Goal: Transaction & Acquisition: Subscribe to service/newsletter

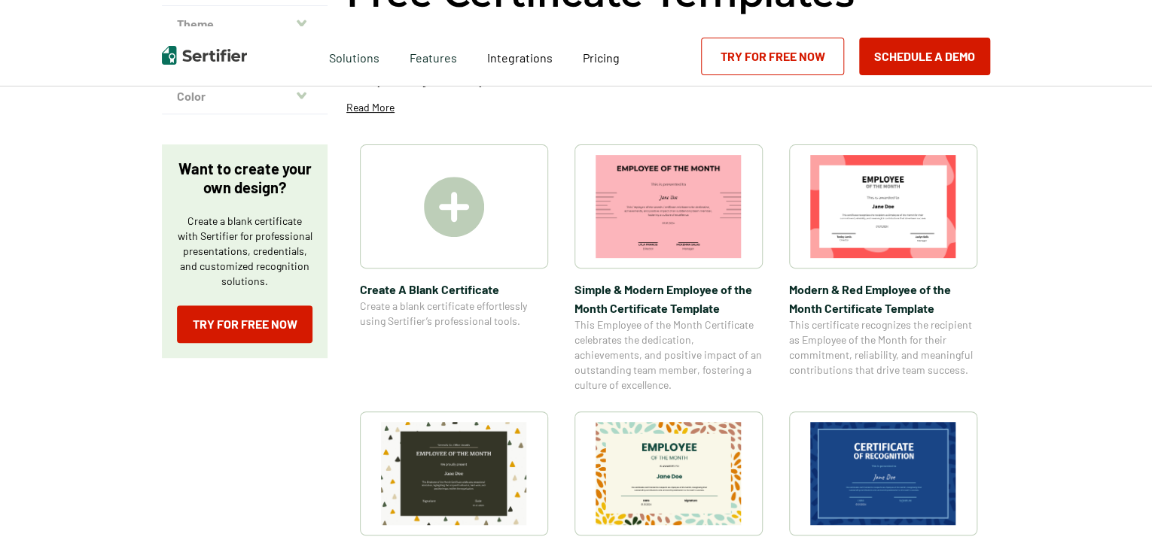
scroll to position [301, 0]
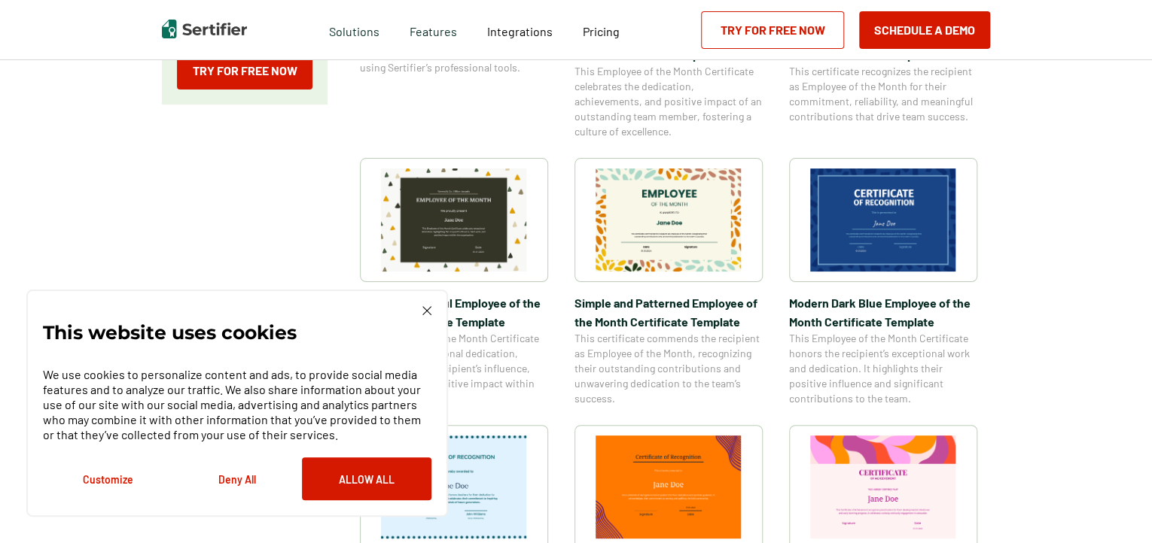
scroll to position [452, 0]
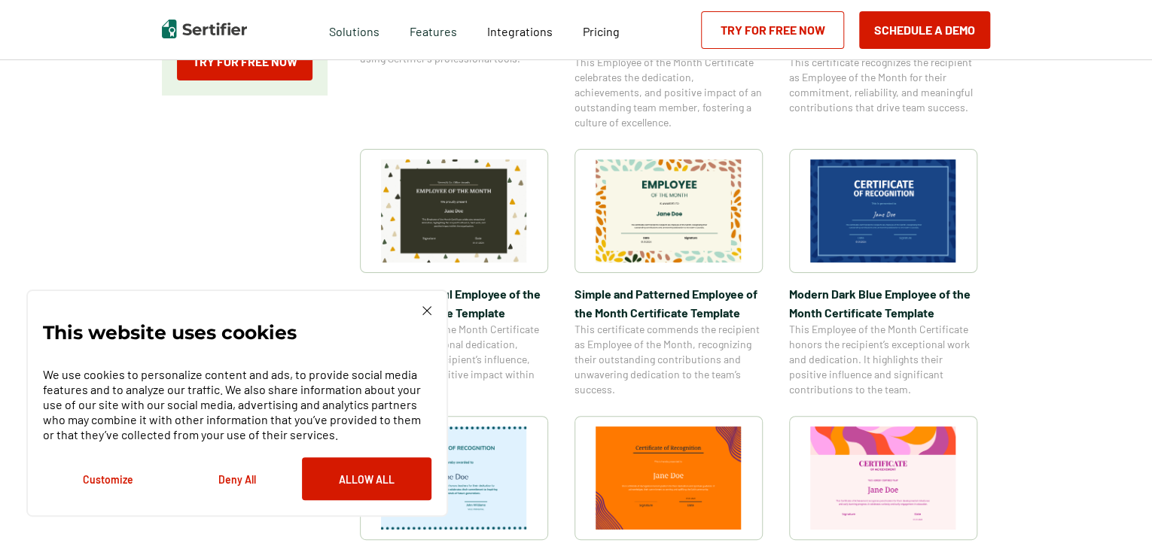
click at [239, 479] on button "Deny All" at bounding box center [236, 479] width 129 height 43
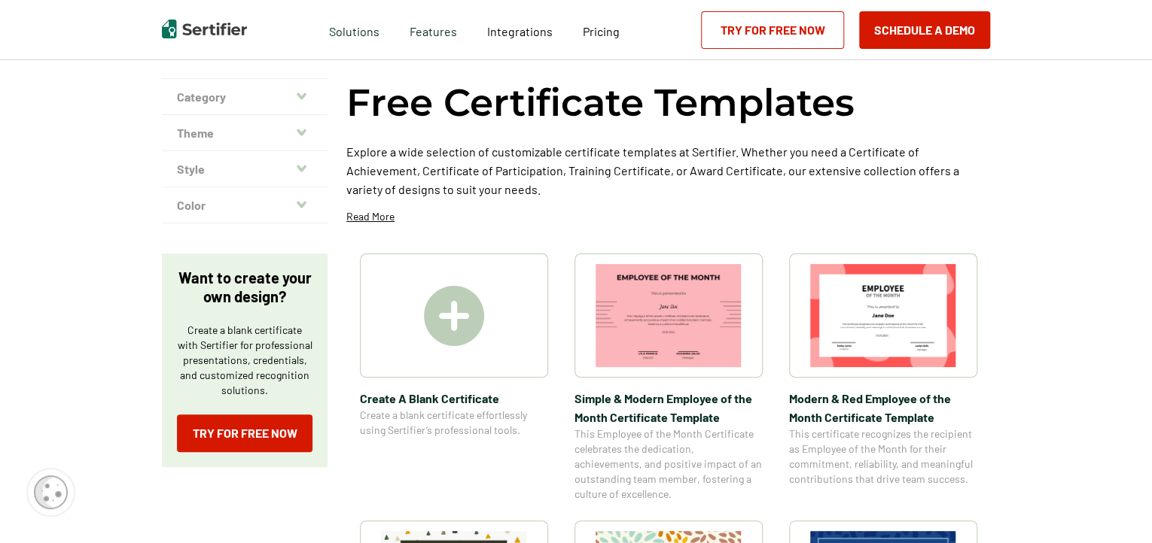
scroll to position [0, 0]
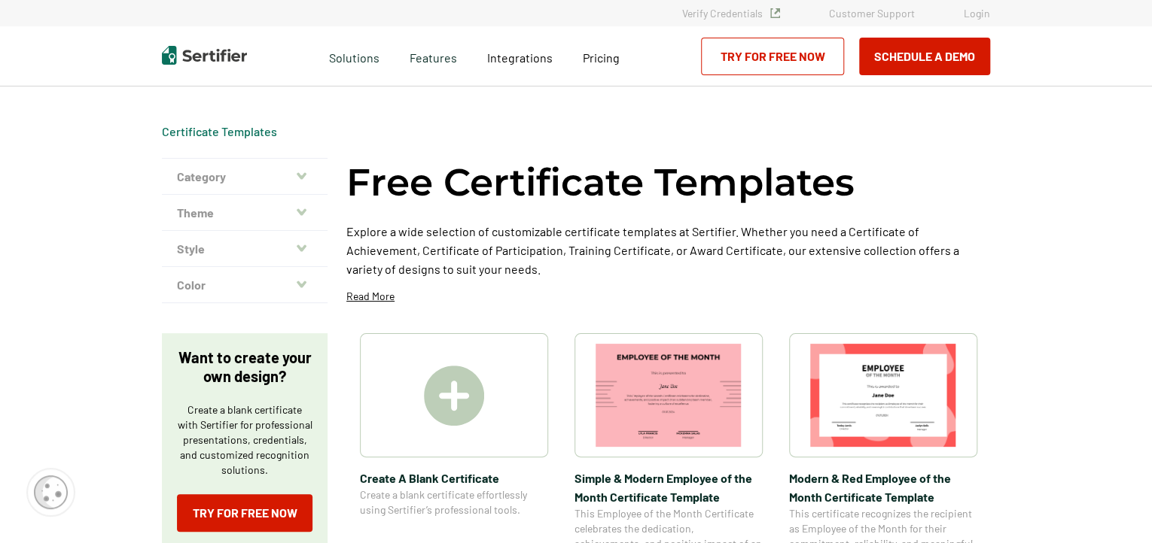
click at [265, 179] on button "Category" at bounding box center [245, 177] width 166 height 36
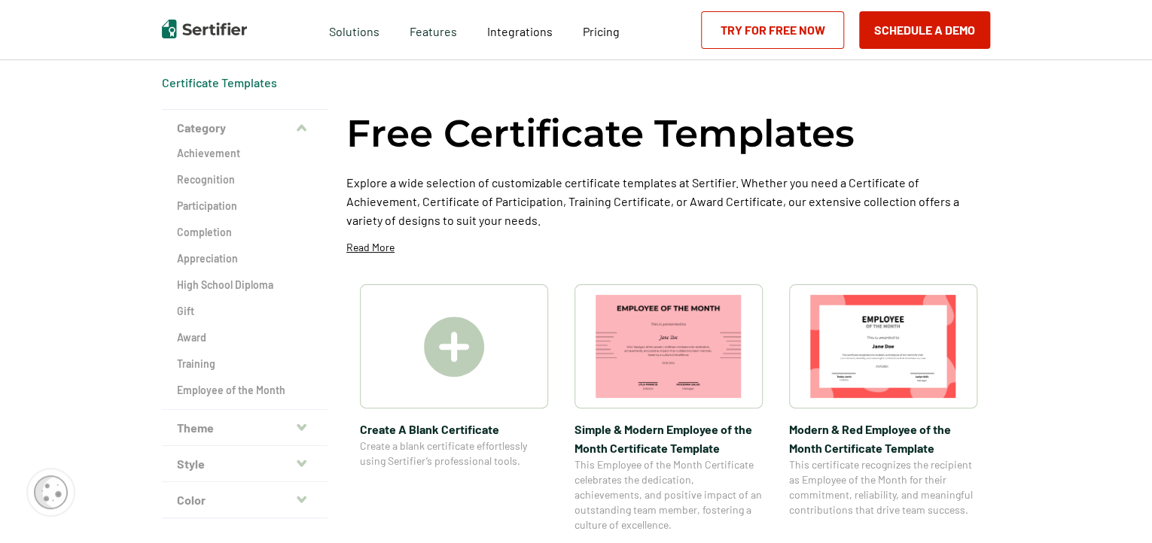
scroll to position [75, 0]
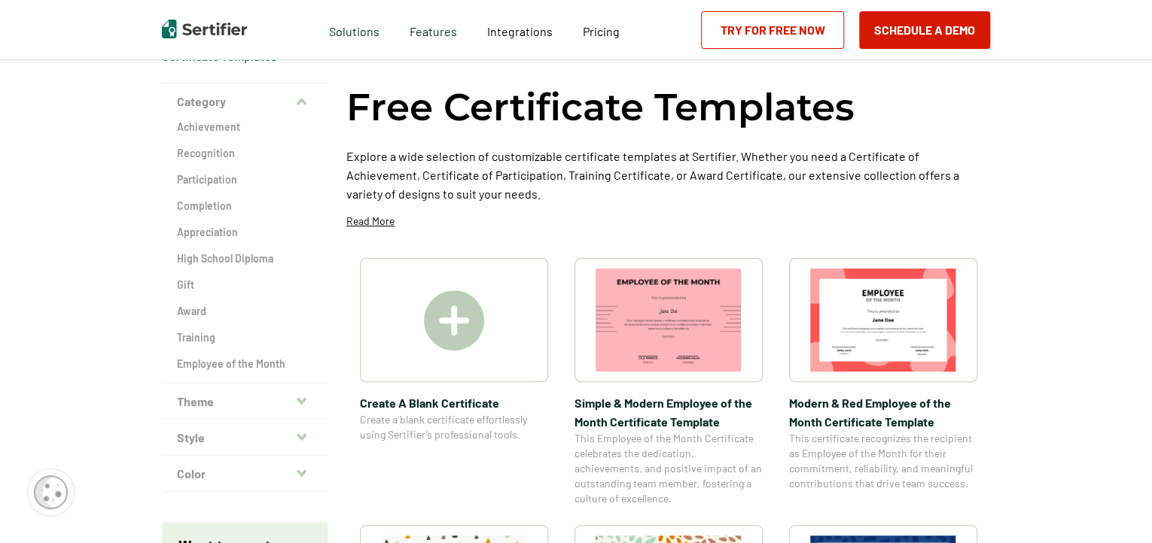
click at [214, 399] on button "Theme" at bounding box center [245, 402] width 166 height 36
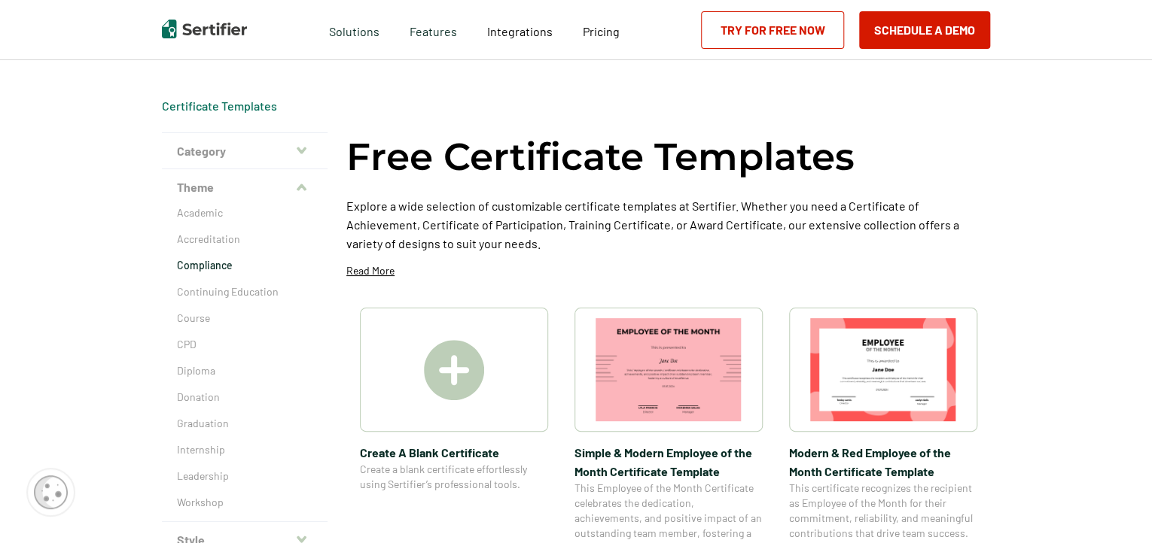
scroll to position [0, 0]
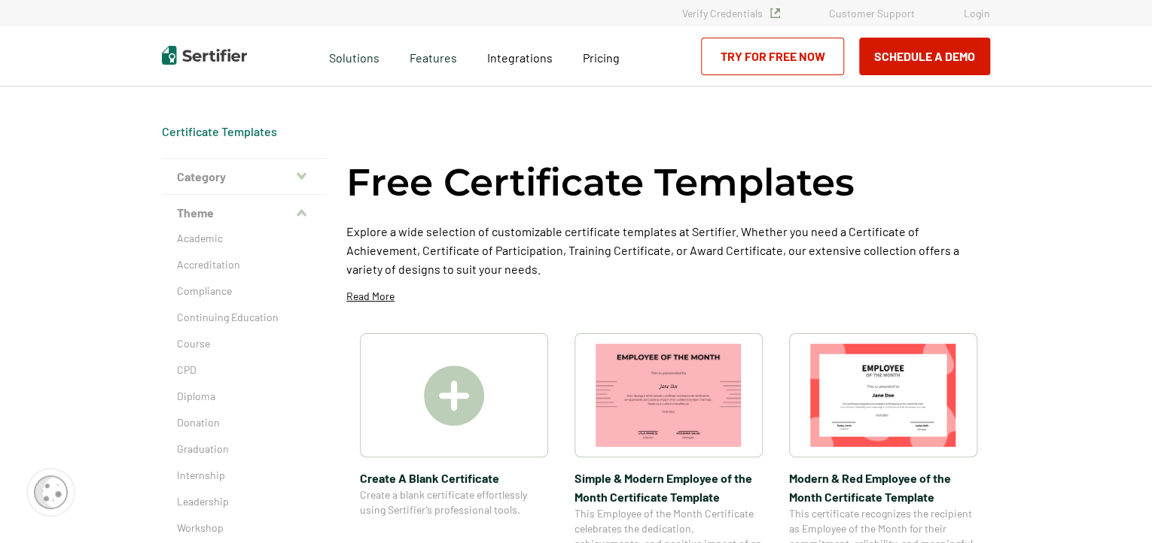
click at [467, 391] on img at bounding box center [454, 396] width 60 height 60
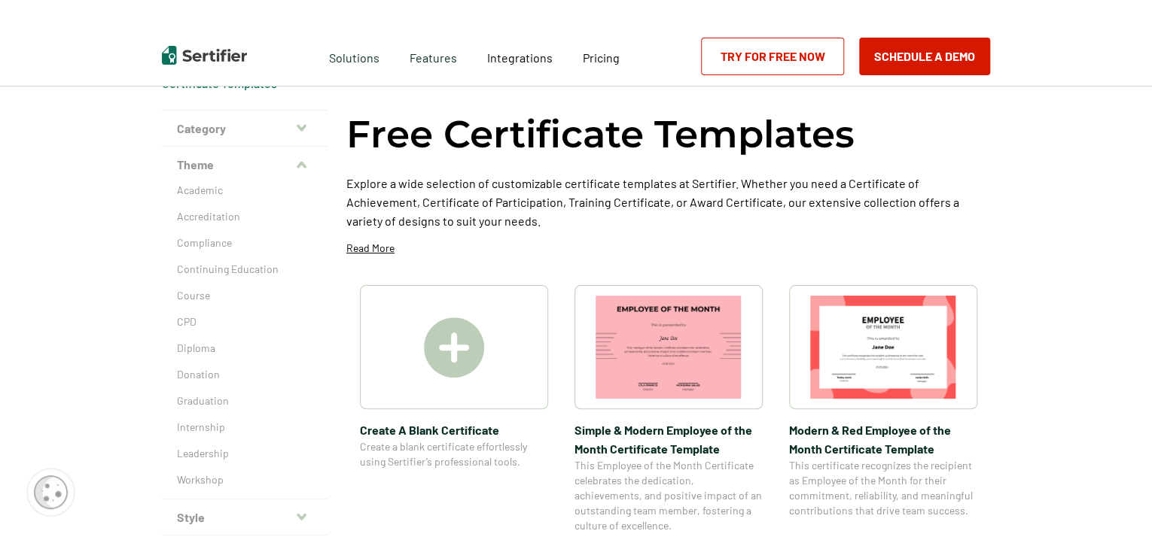
scroll to position [75, 0]
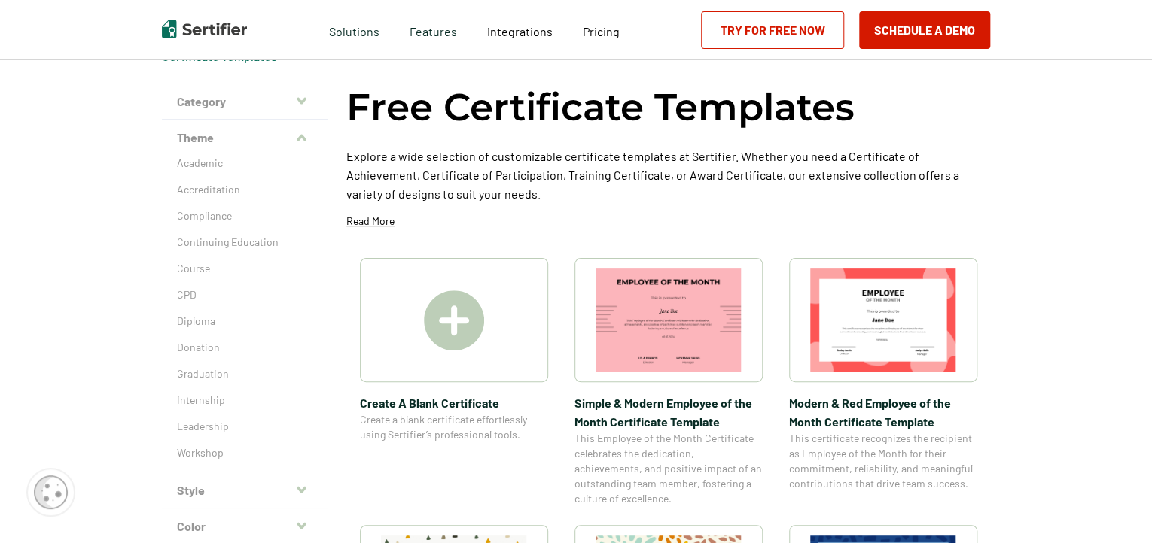
click at [375, 223] on p "Read More" at bounding box center [370, 221] width 48 height 15
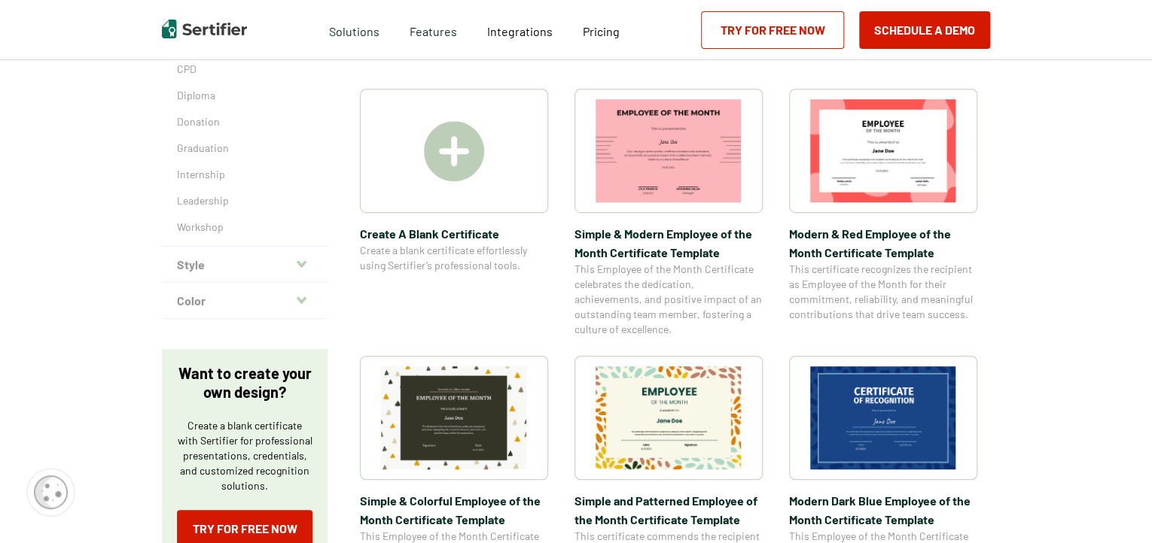
scroll to position [376, 0]
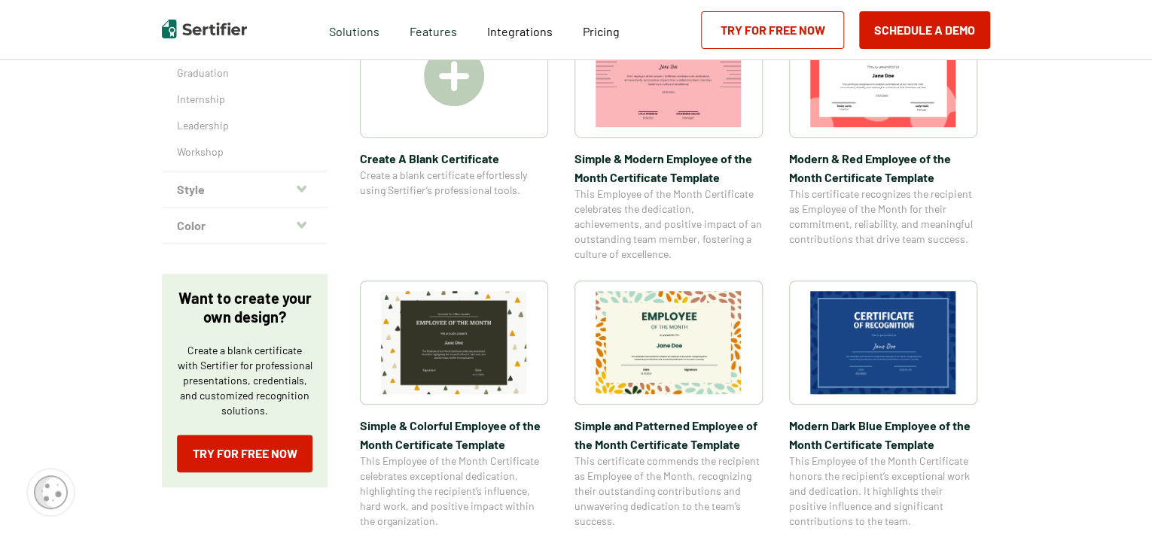
click at [880, 329] on img at bounding box center [883, 342] width 146 height 103
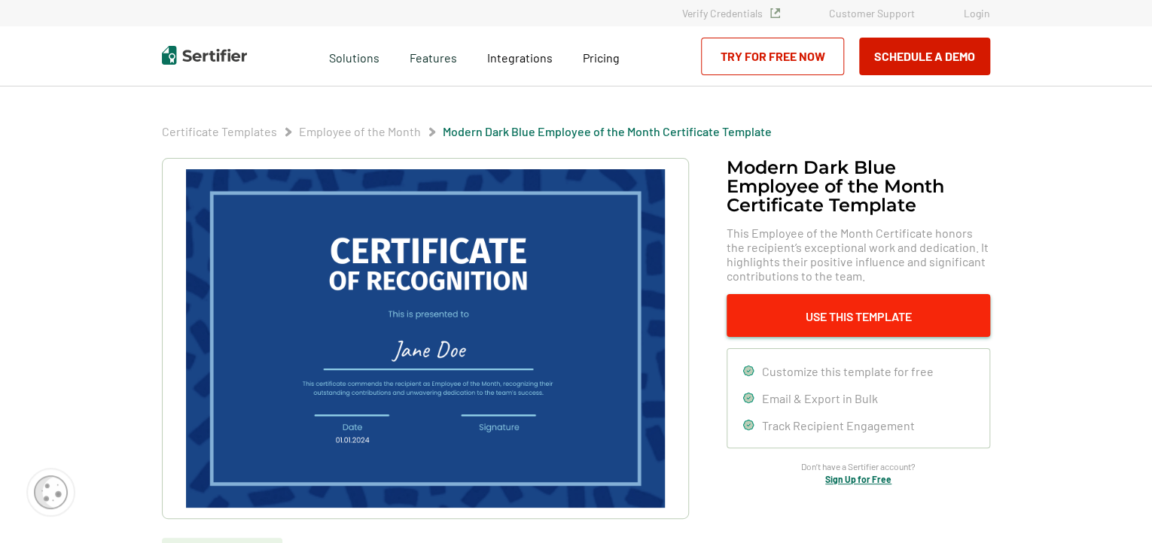
click at [851, 303] on button "Use This Template" at bounding box center [857, 315] width 263 height 43
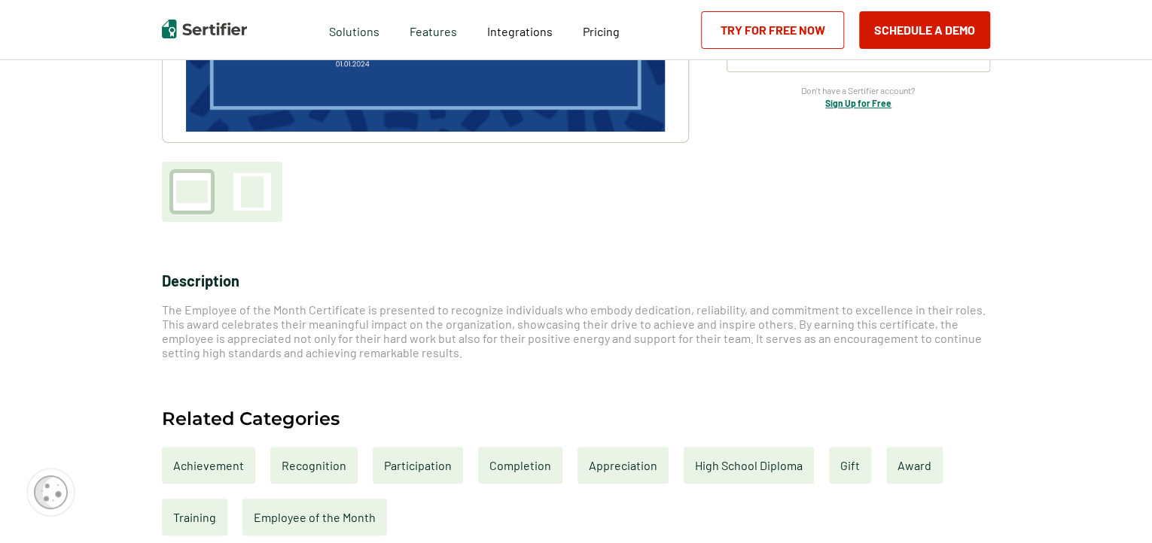
scroll to position [452, 0]
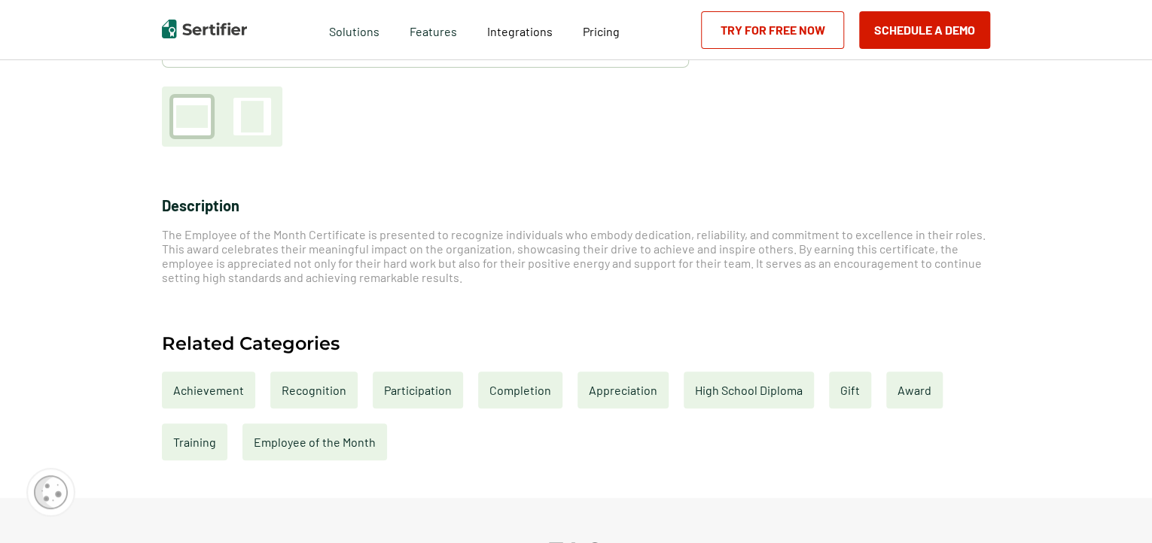
click at [848, 386] on div "Gift" at bounding box center [850, 390] width 42 height 37
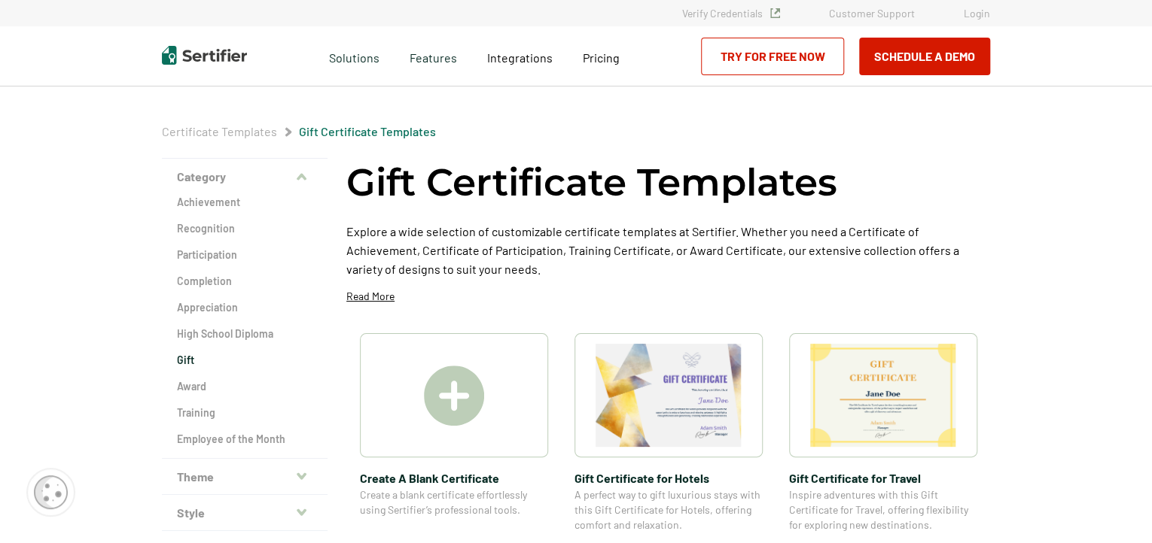
click at [695, 400] on img at bounding box center [668, 395] width 146 height 103
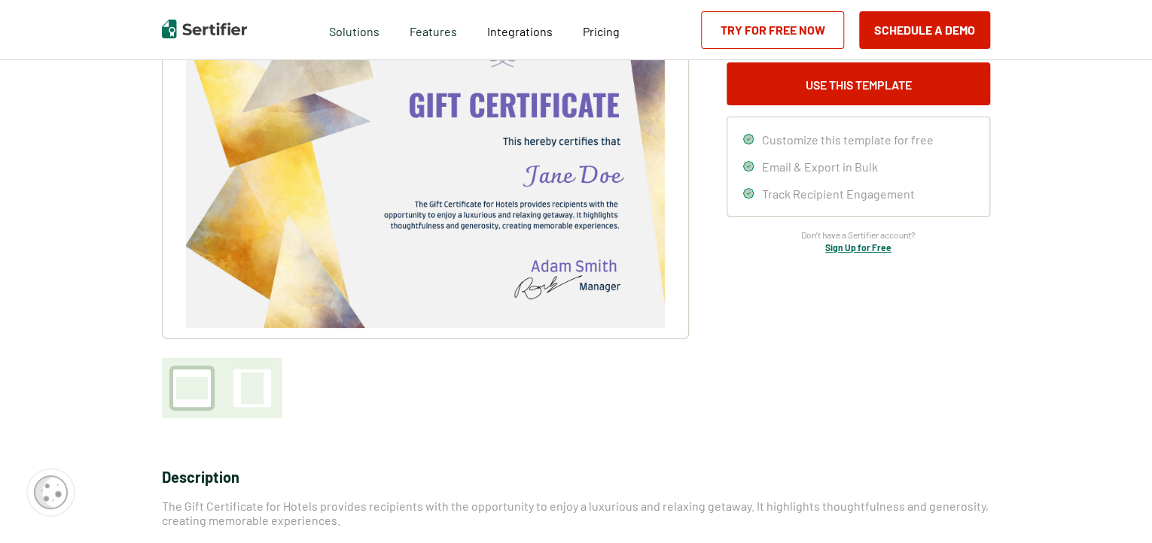
scroll to position [151, 0]
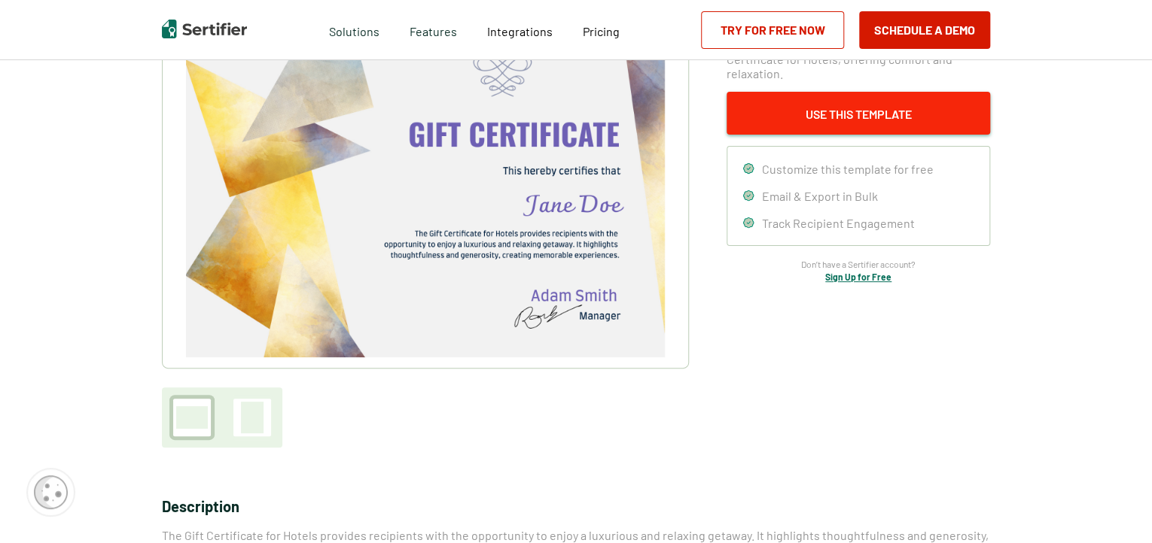
click at [829, 122] on button "Use This Template" at bounding box center [857, 113] width 263 height 43
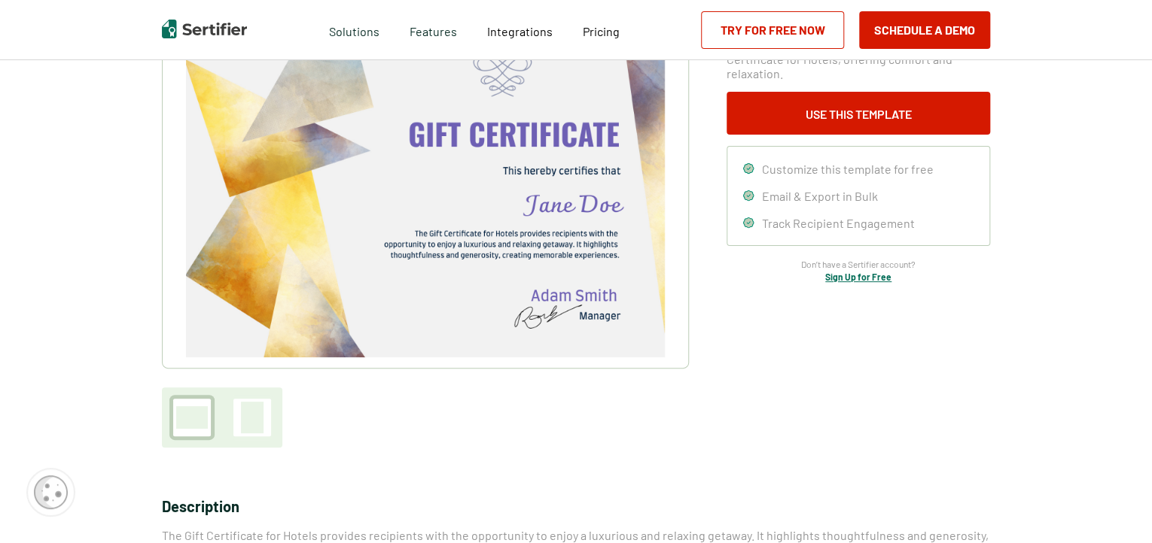
click at [786, 26] on link "Try for Free Now" at bounding box center [772, 30] width 143 height 38
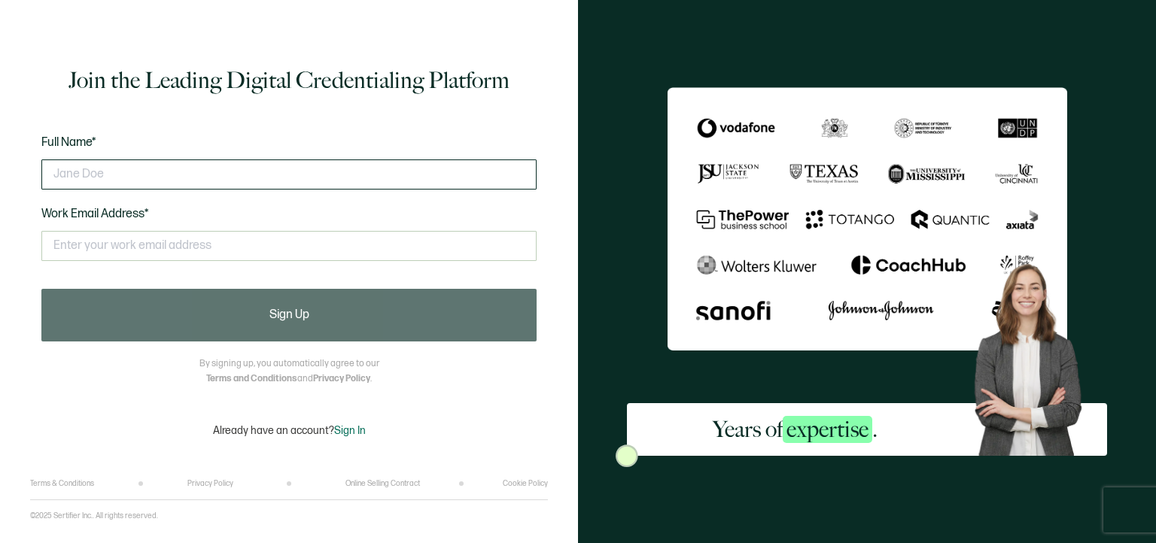
click at [241, 173] on input "text" at bounding box center [288, 175] width 495 height 30
type input "l"
type input "JULIE SCHWEIGERT"
drag, startPoint x: 202, startPoint y: 162, endPoint x: 17, endPoint y: 149, distance: 184.8
click at [17, 149] on div "Join the Leading Digital Credentialing Platform Full Name* JULIE SCHWEIGERT Wor…" at bounding box center [289, 271] width 578 height 543
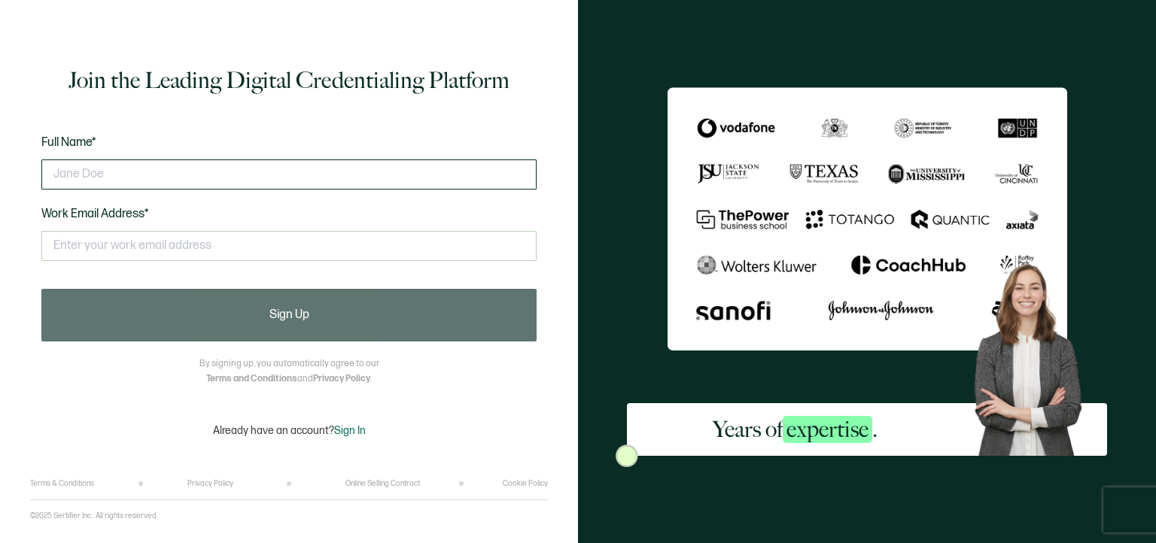
click at [226, 166] on input "text" at bounding box center [288, 175] width 495 height 30
type input "k"
type input "L"
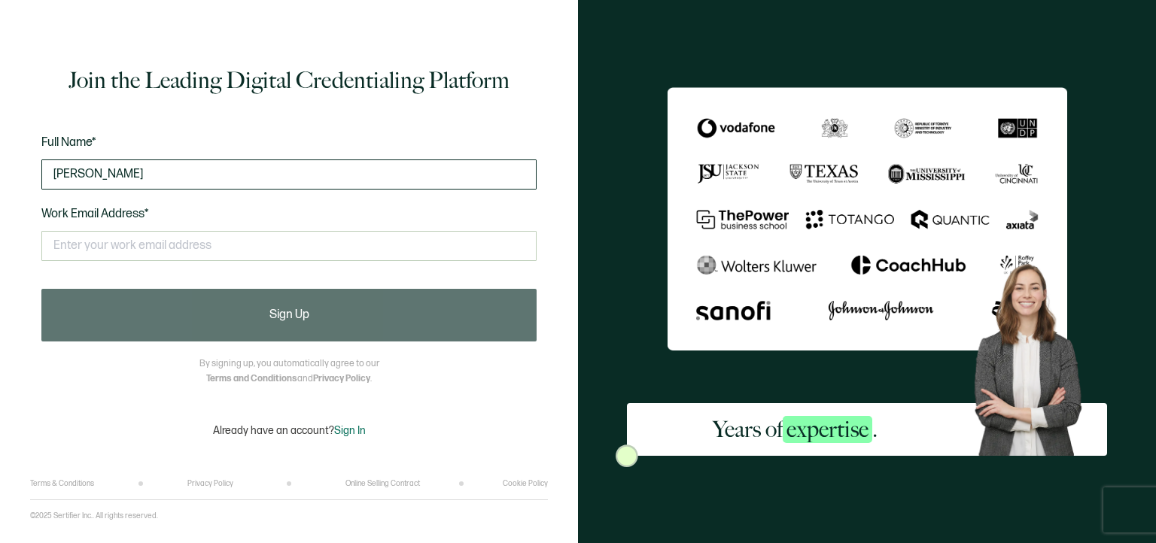
type input "Kathleen Jacobsen"
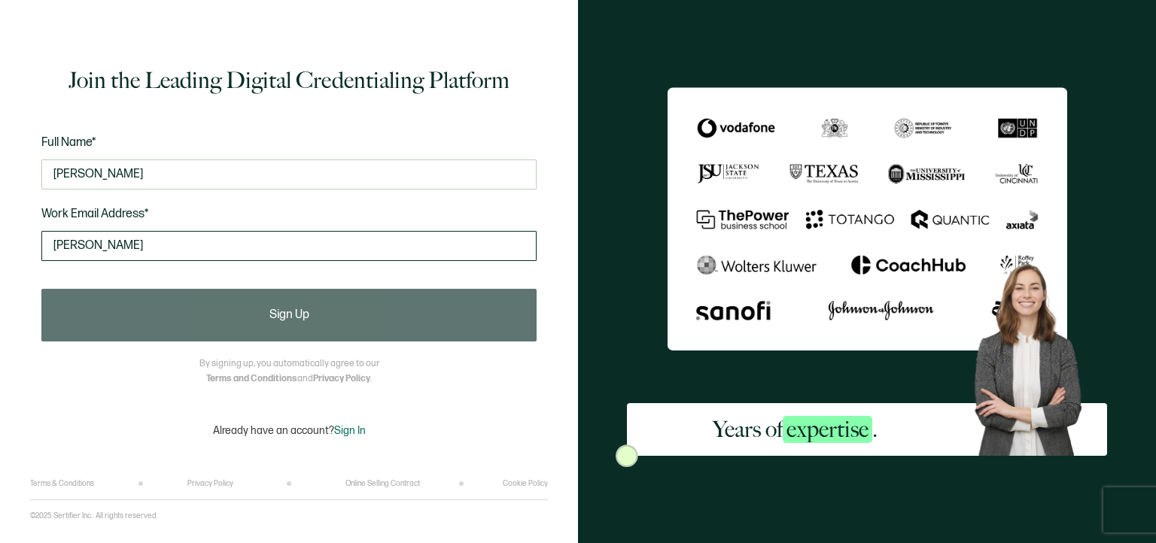
type input "jacobsen.kathy@gmail.com"
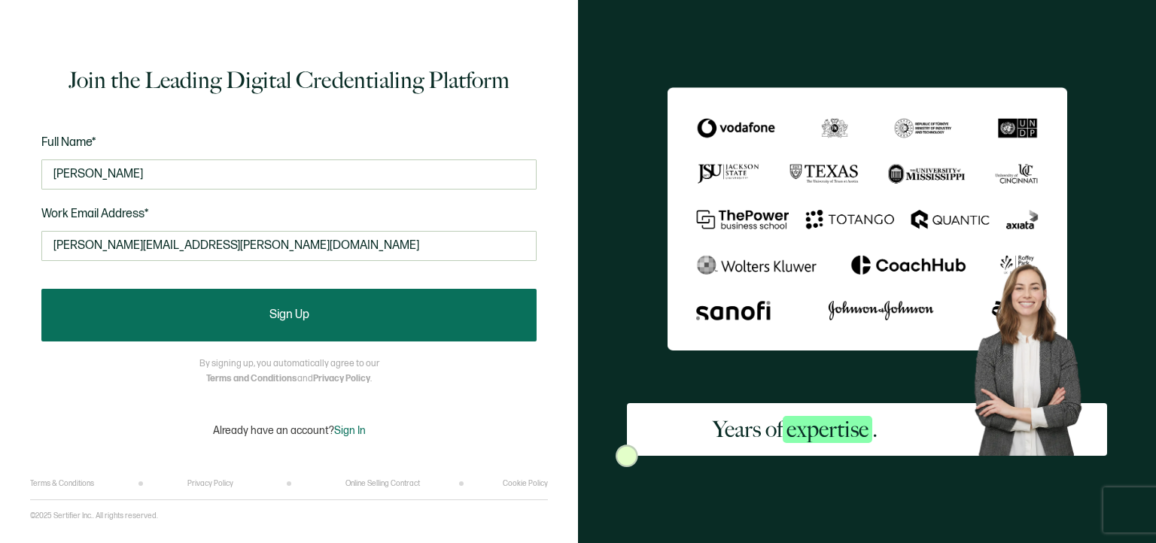
click at [330, 314] on button "Sign Up" at bounding box center [288, 315] width 495 height 53
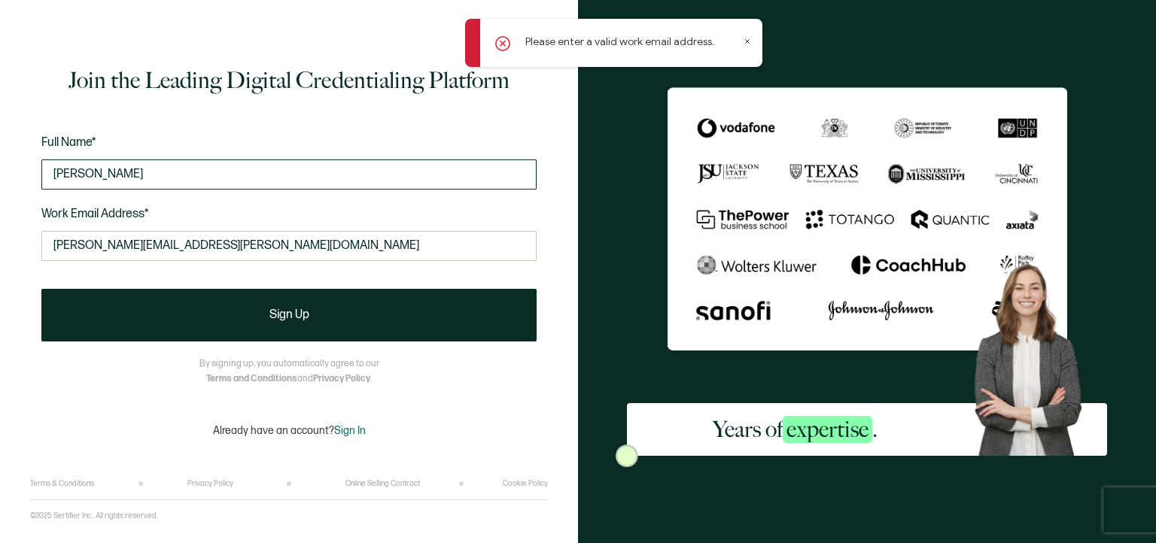
click at [145, 172] on input "Kathleen Jacobsen" at bounding box center [288, 175] width 495 height 30
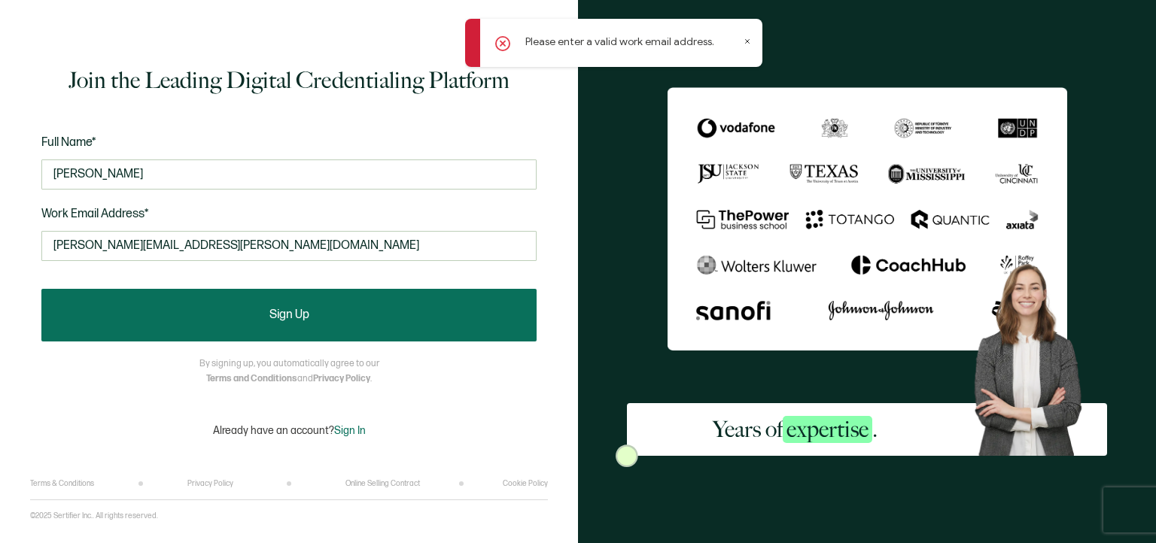
click at [282, 315] on span "Sign Up" at bounding box center [289, 315] width 40 height 12
click at [305, 309] on span "Sign Up" at bounding box center [289, 315] width 40 height 12
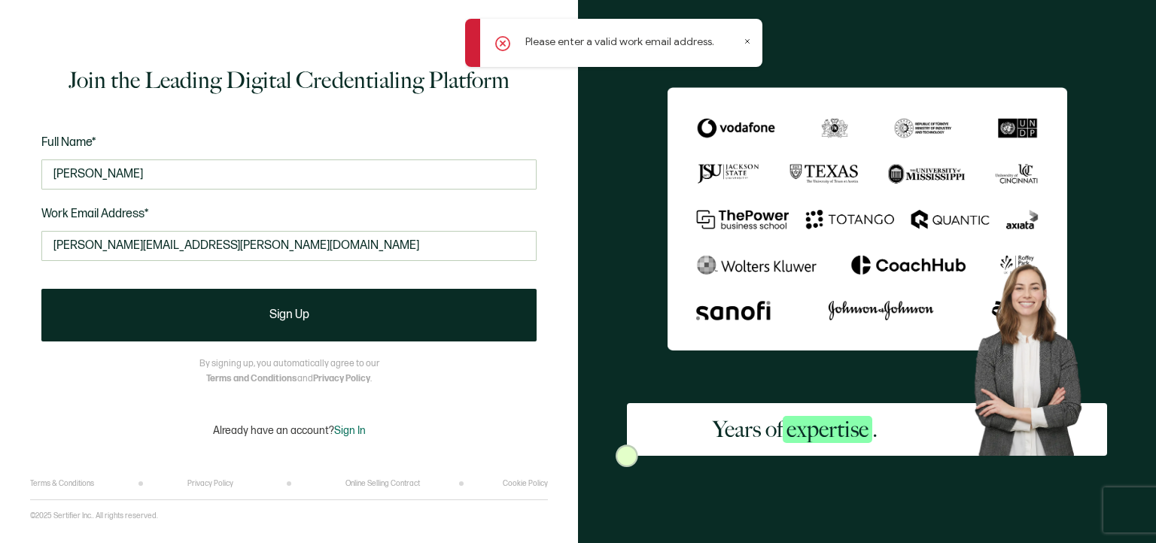
click at [747, 41] on icon at bounding box center [748, 42] width 4 height 4
